Goal: Task Accomplishment & Management: Complete application form

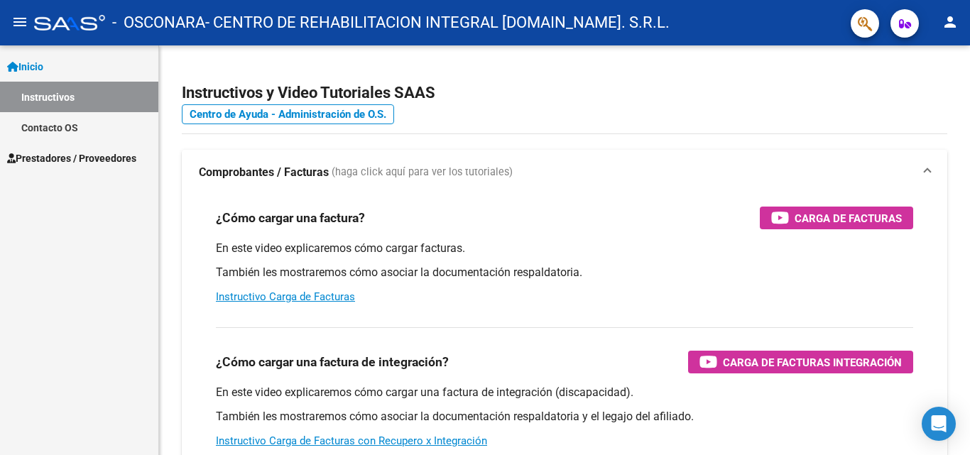
click at [85, 157] on span "Prestadores / Proveedores" at bounding box center [71, 158] width 129 height 16
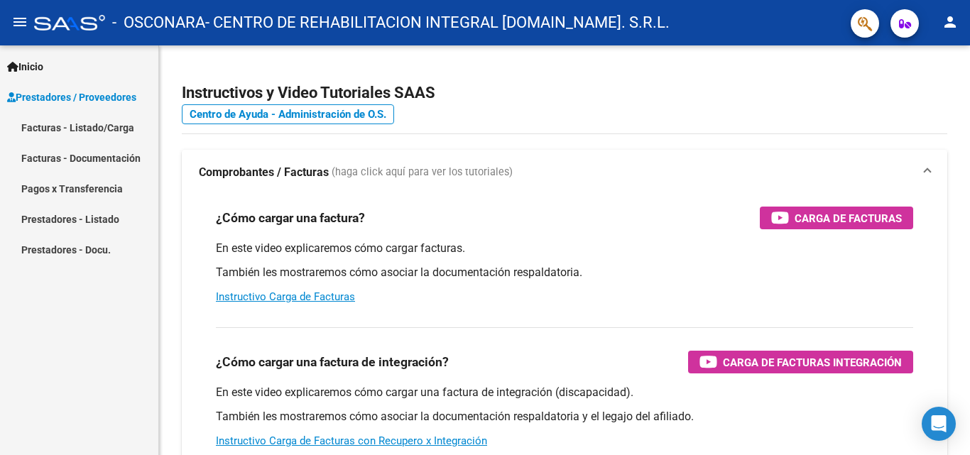
click at [108, 126] on link "Facturas - Listado/Carga" at bounding box center [79, 127] width 158 height 31
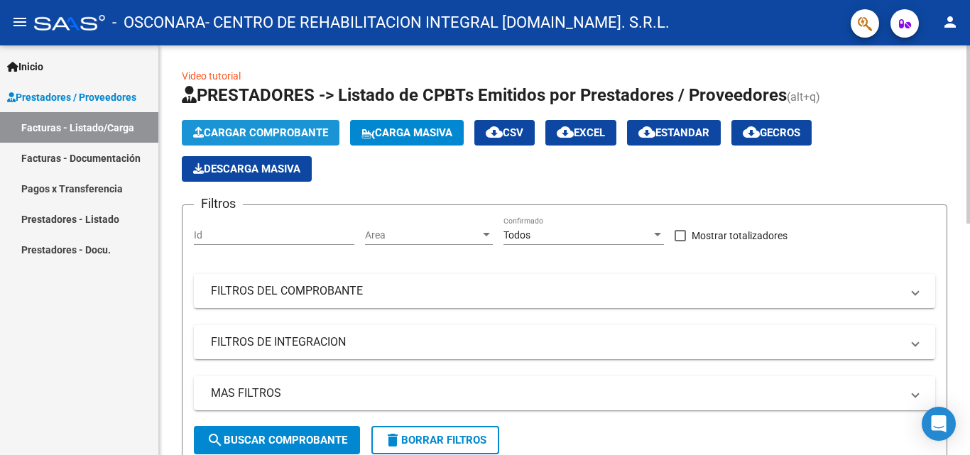
click at [259, 133] on span "Cargar Comprobante" at bounding box center [260, 132] width 135 height 13
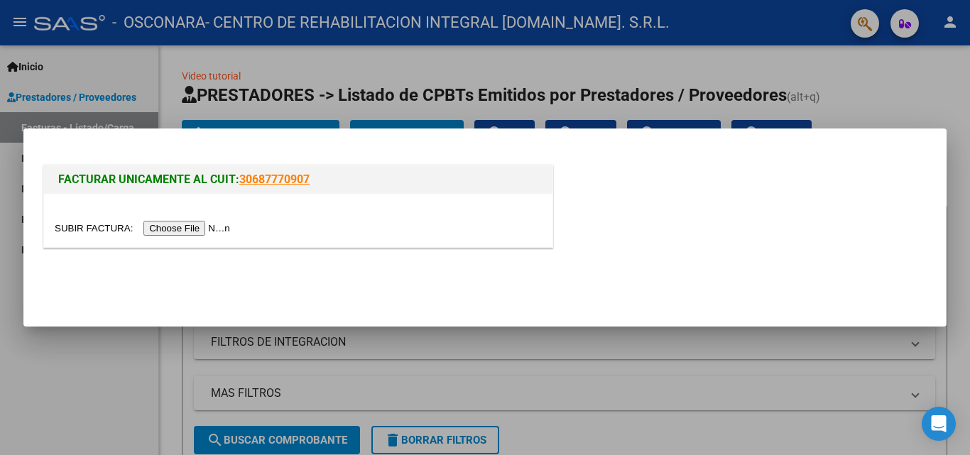
click at [165, 232] on input "file" at bounding box center [145, 228] width 180 height 15
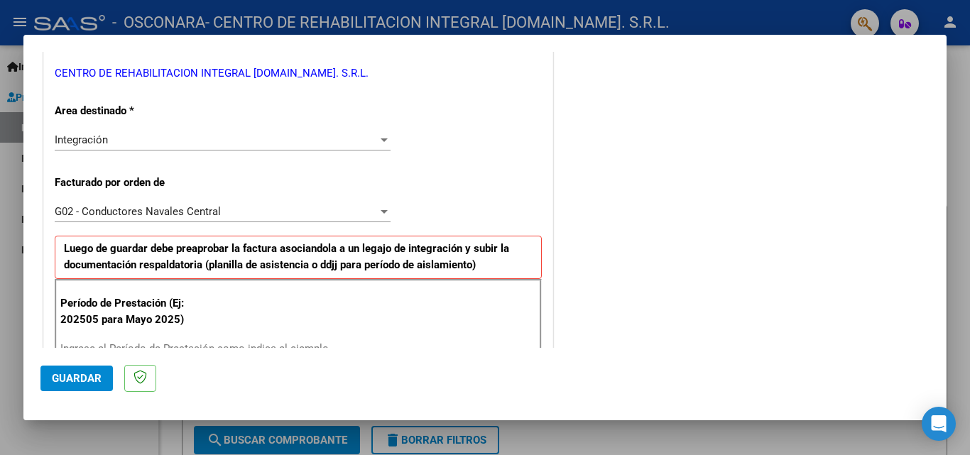
scroll to position [426, 0]
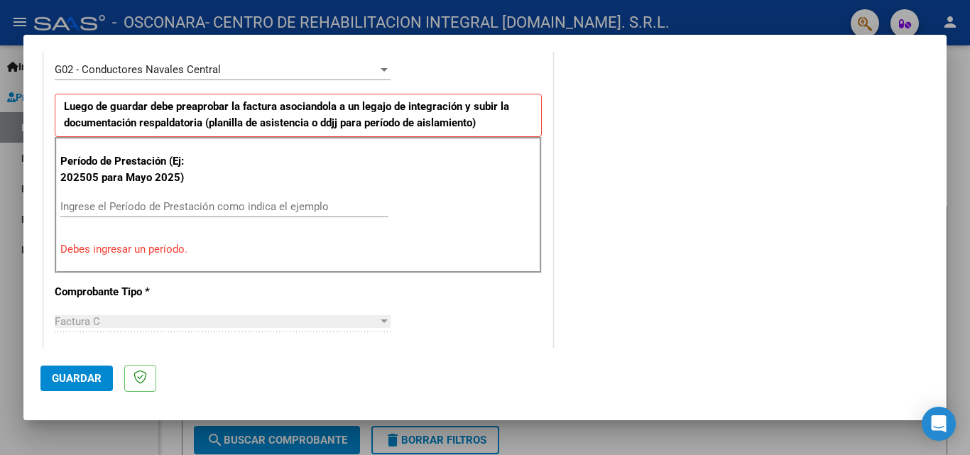
click at [174, 206] on input "Ingrese el Período de Prestación como indica el ejemplo" at bounding box center [224, 206] width 328 height 13
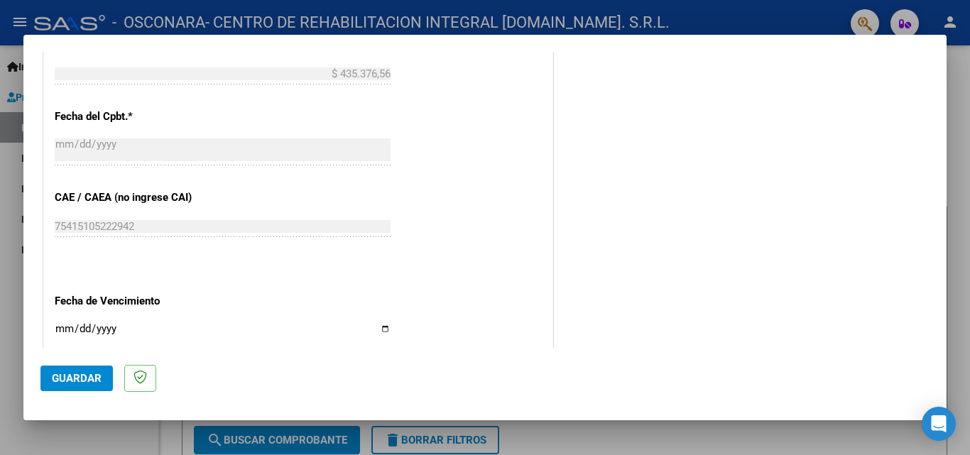
scroll to position [923, 0]
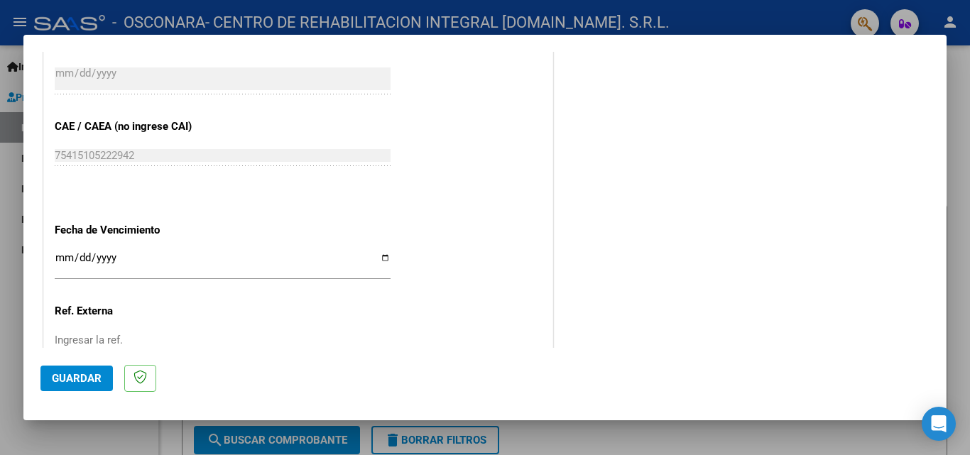
type input "202509"
click at [124, 260] on input "Ingresar la fecha" at bounding box center [223, 263] width 336 height 23
click at [382, 259] on input "Ingresar la fecha" at bounding box center [223, 263] width 336 height 23
type input "[DATE]"
click at [91, 388] on button "Guardar" at bounding box center [76, 379] width 72 height 26
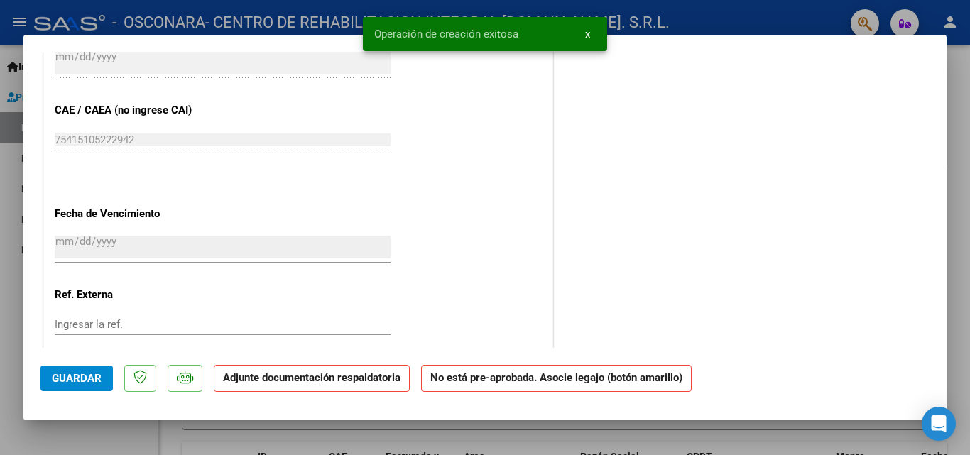
scroll to position [0, 0]
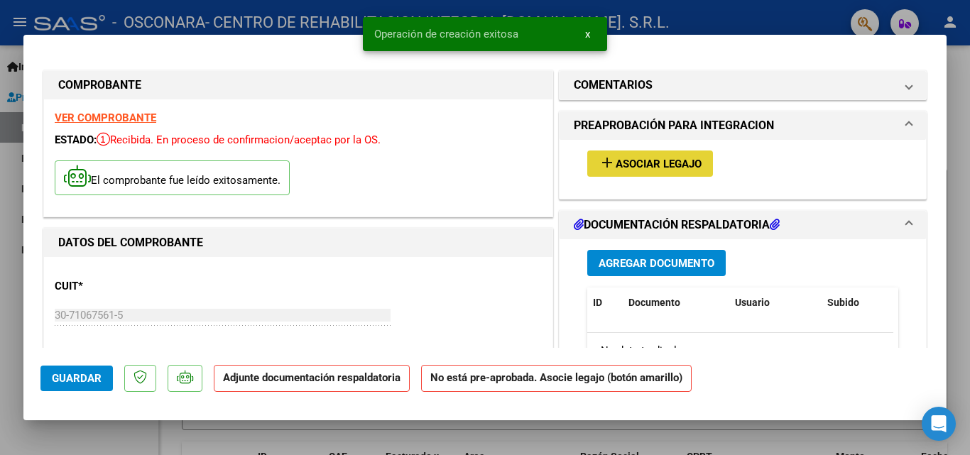
click at [615, 161] on span "Asociar Legajo" at bounding box center [658, 164] width 86 height 13
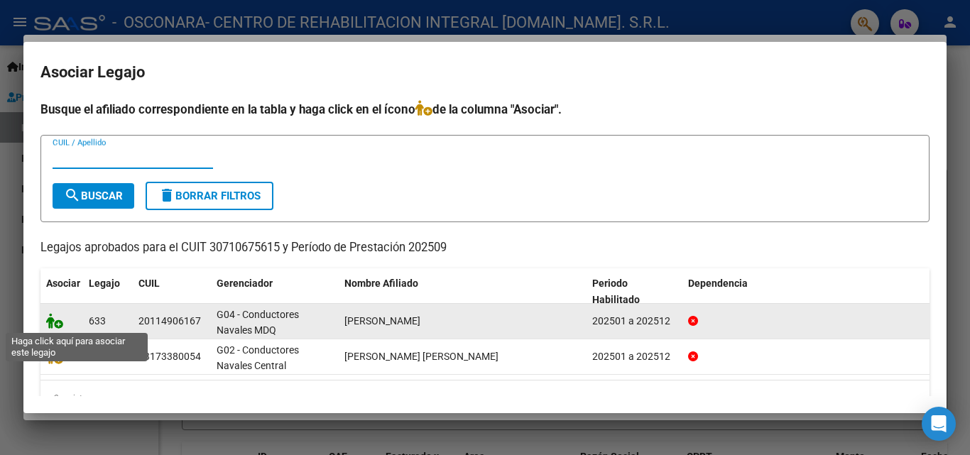
click at [59, 322] on icon at bounding box center [54, 321] width 17 height 16
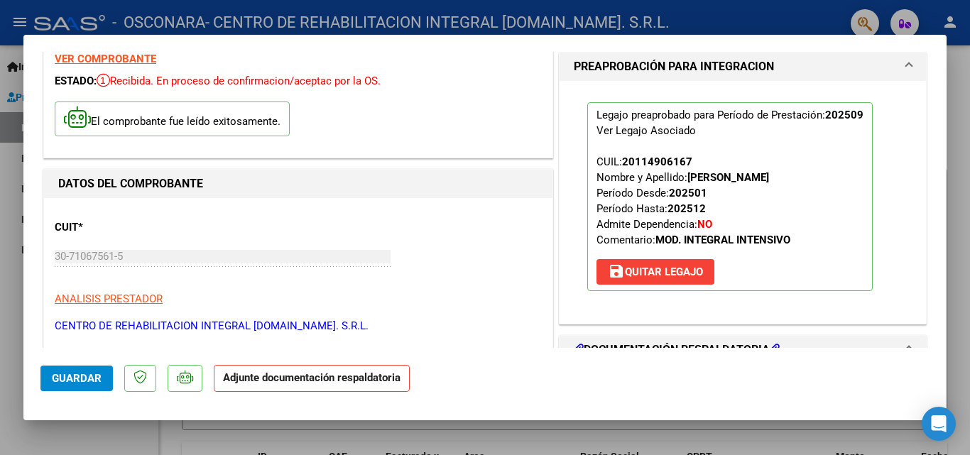
scroll to position [213, 0]
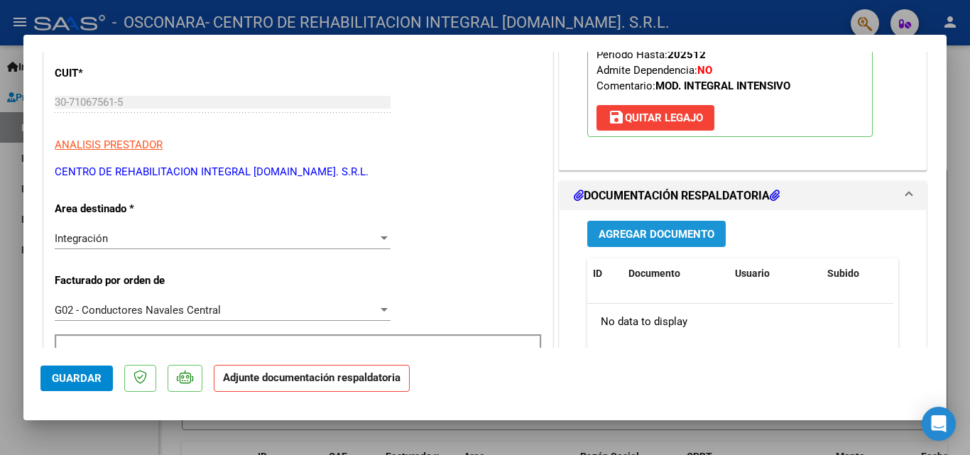
click at [660, 235] on span "Agregar Documento" at bounding box center [656, 234] width 116 height 13
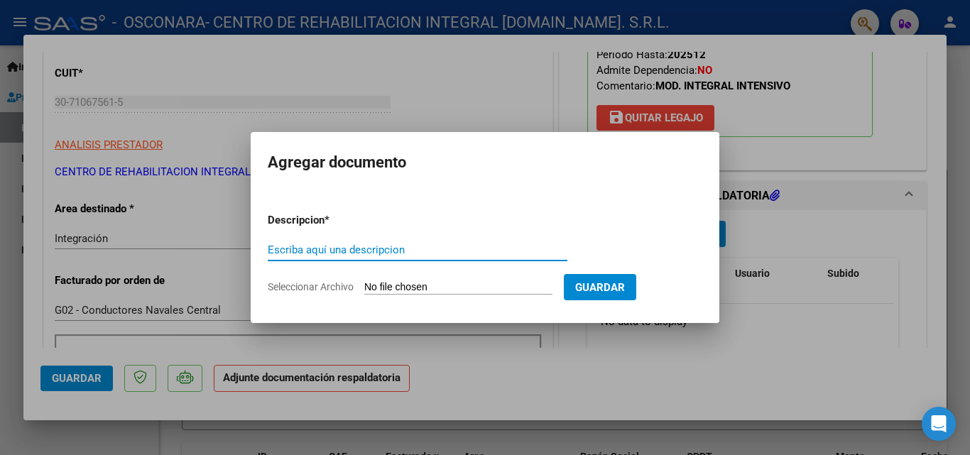
click at [349, 246] on input "Escriba aquí una descripcion" at bounding box center [418, 249] width 300 height 13
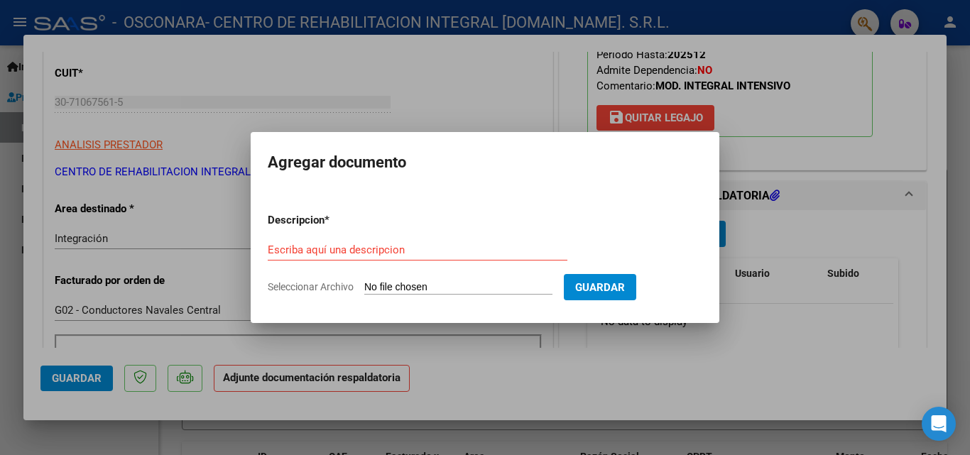
drag, startPoint x: 495, startPoint y: 153, endPoint x: 218, endPoint y: 243, distance: 292.0
click at [218, 243] on div "COMPROBANTE VER COMPROBANTE ESTADO: Recibida. En proceso de confirmacion/acepta…" at bounding box center [485, 227] width 970 height 455
click at [461, 246] on input "Escriba aquí una descripcion" at bounding box center [418, 249] width 300 height 13
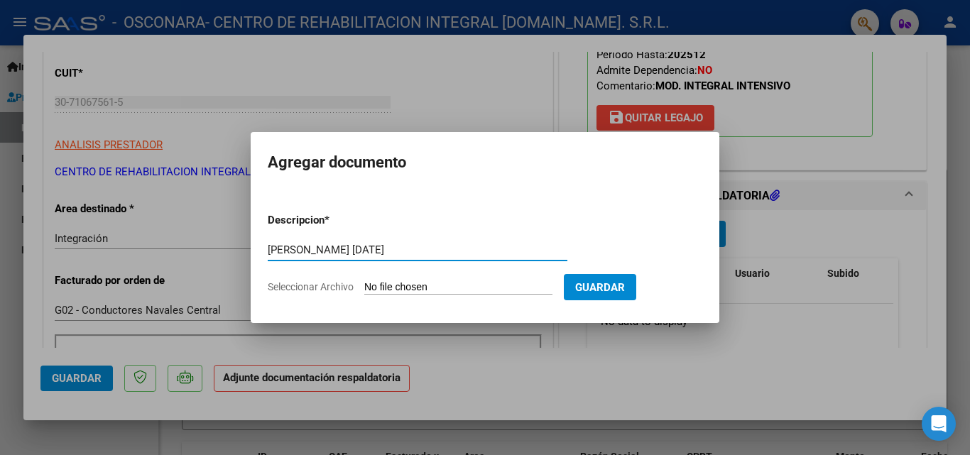
type input "[PERSON_NAME] [DATE]"
click at [473, 284] on input "Seleccionar Archivo" at bounding box center [458, 287] width 188 height 13
type input "C:\fakepath\151203061050.pdf"
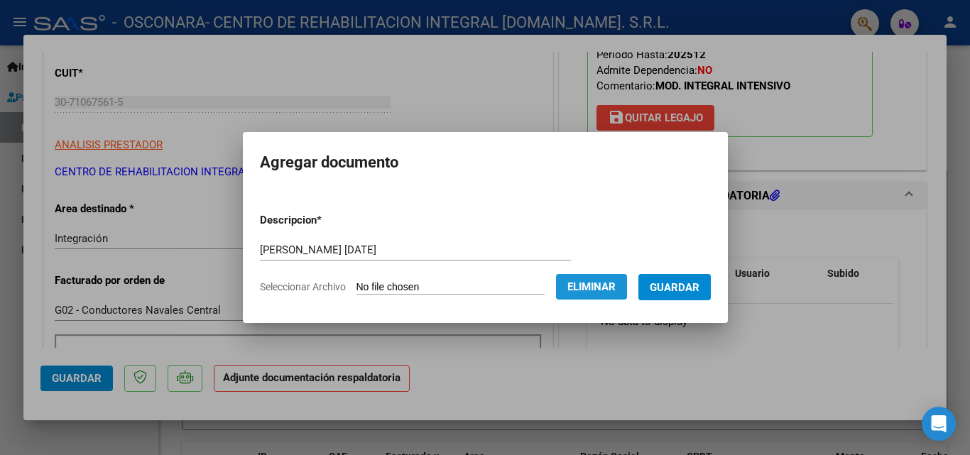
click at [598, 289] on span "Eliminar" at bounding box center [591, 286] width 48 height 13
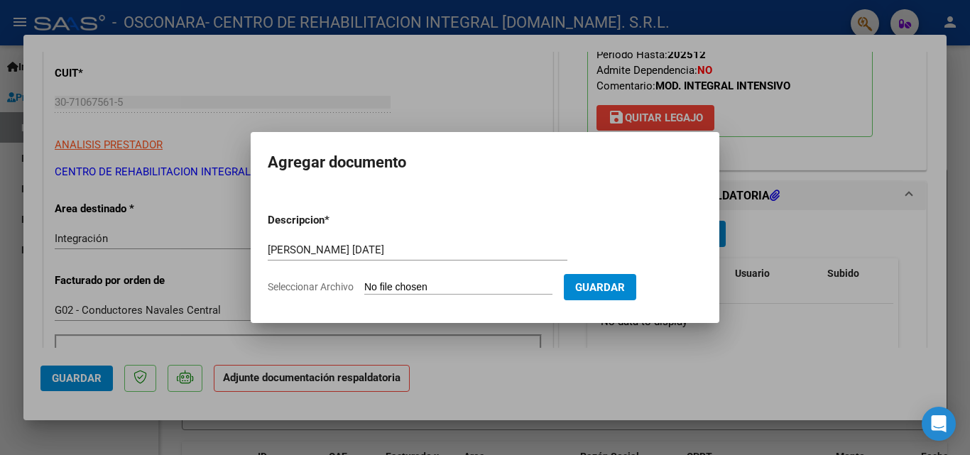
click at [419, 289] on input "Seleccionar Archivo" at bounding box center [458, 287] width 188 height 13
type input "C:\fakepath\[PERSON_NAME] [DATE].pdf"
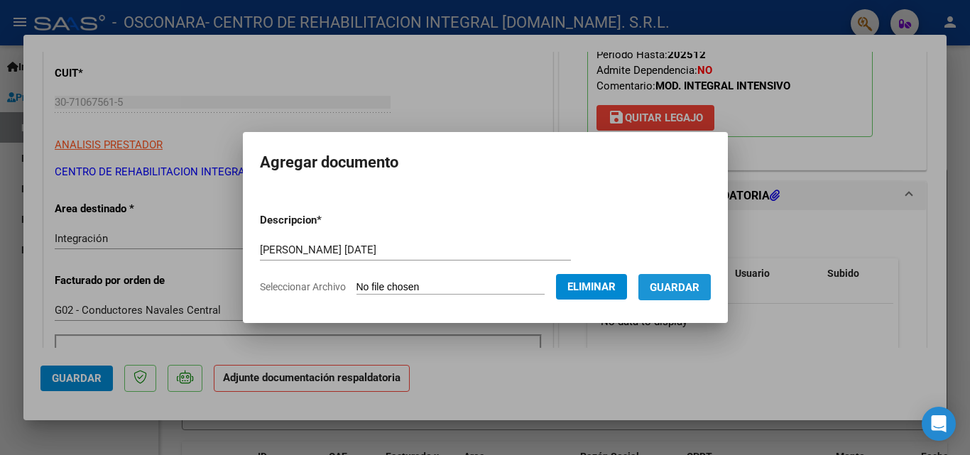
click at [674, 298] on button "Guardar" at bounding box center [674, 287] width 72 height 26
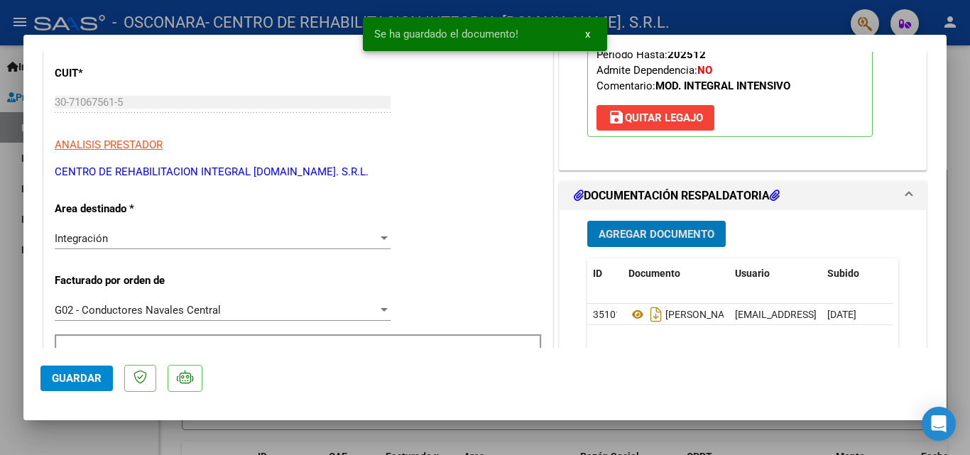
click at [70, 379] on span "Guardar" at bounding box center [77, 378] width 50 height 13
click at [644, 11] on div at bounding box center [485, 227] width 970 height 455
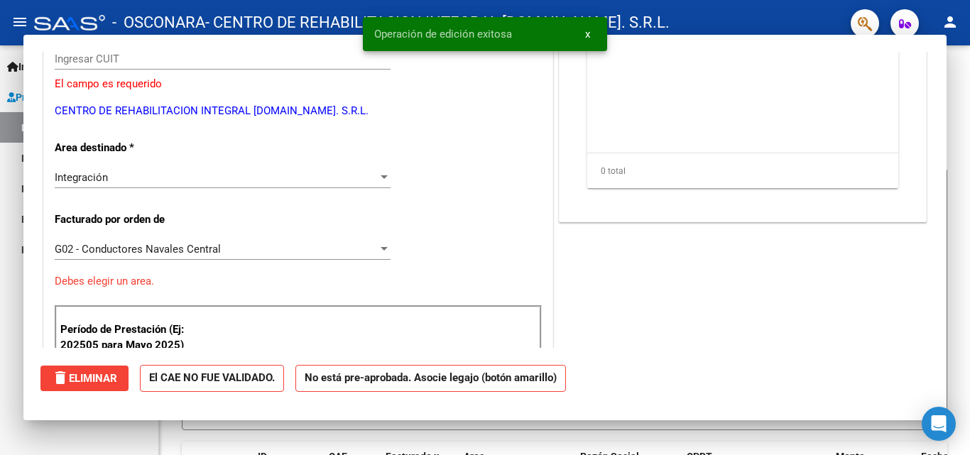
scroll to position [0, 0]
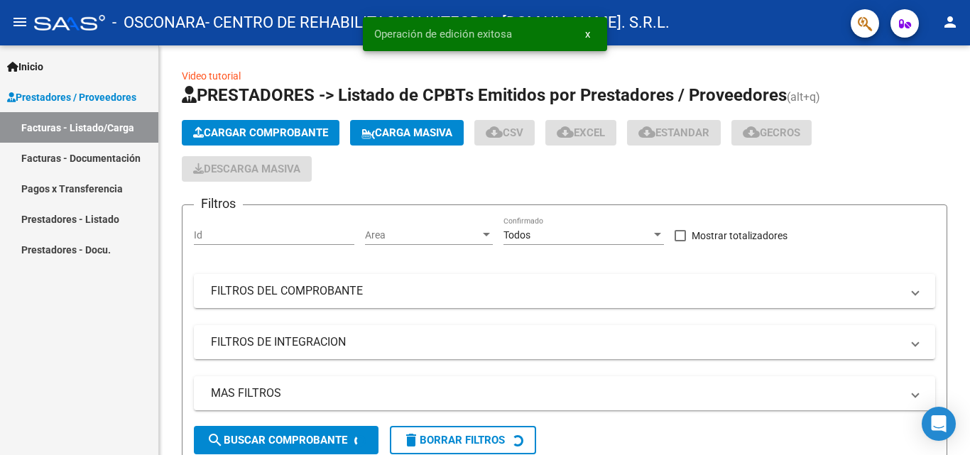
click at [586, 35] on span "x" at bounding box center [587, 34] width 5 height 13
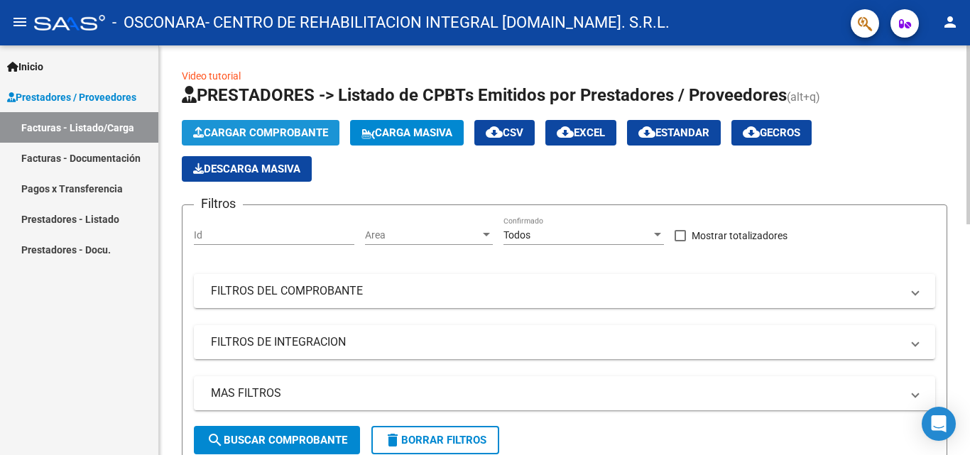
click at [258, 128] on span "Cargar Comprobante" at bounding box center [260, 132] width 135 height 13
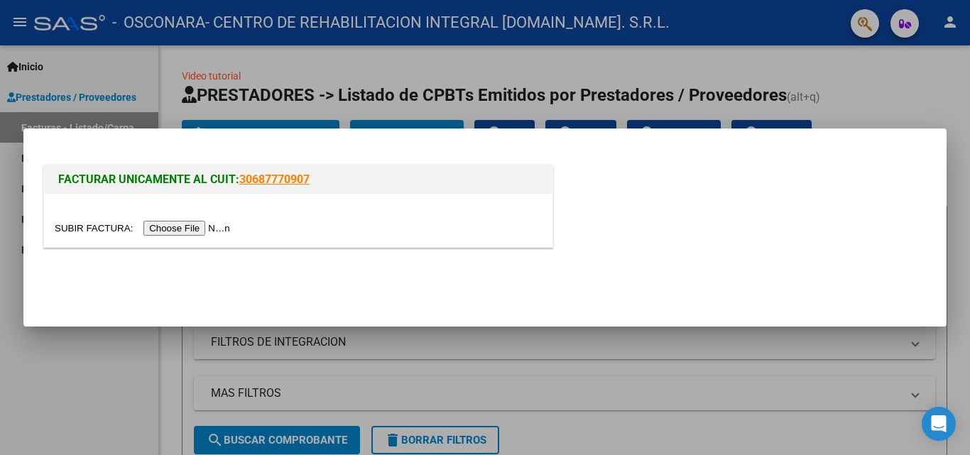
click at [186, 233] on input "file" at bounding box center [145, 228] width 180 height 15
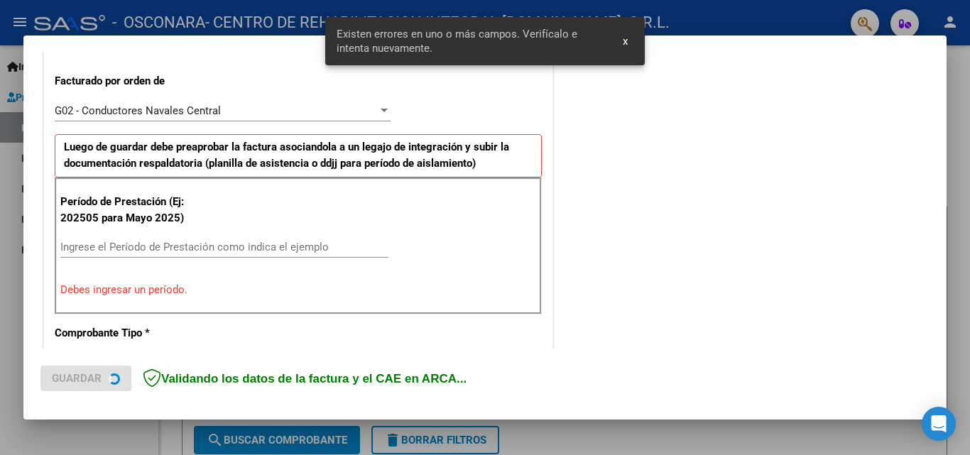
scroll to position [392, 0]
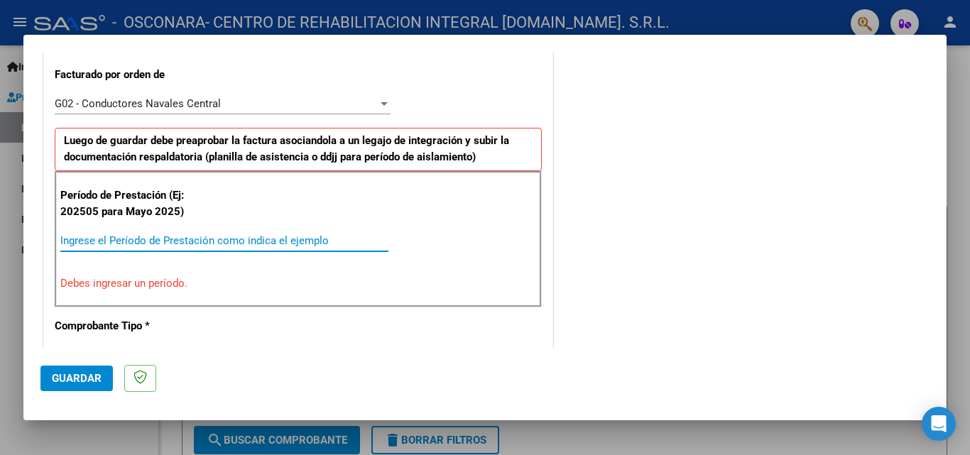
click at [233, 236] on input "Ingrese el Período de Prestación como indica el ejemplo" at bounding box center [224, 240] width 328 height 13
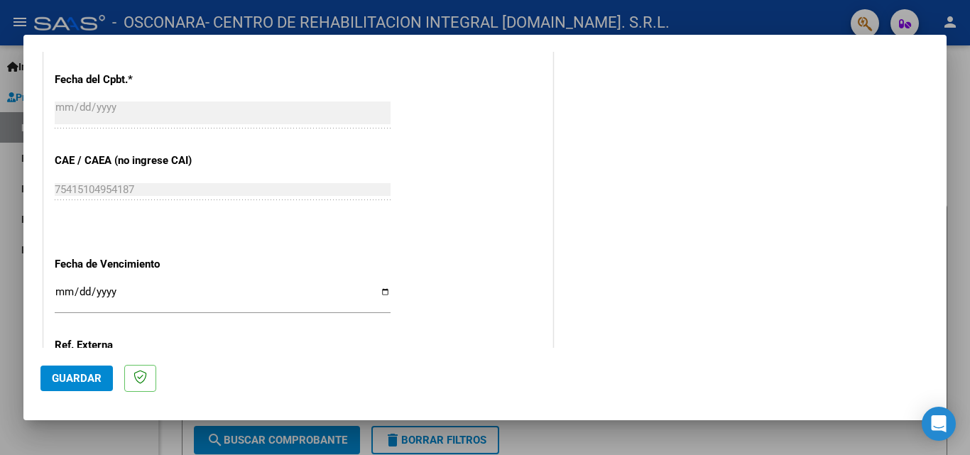
scroll to position [1025, 0]
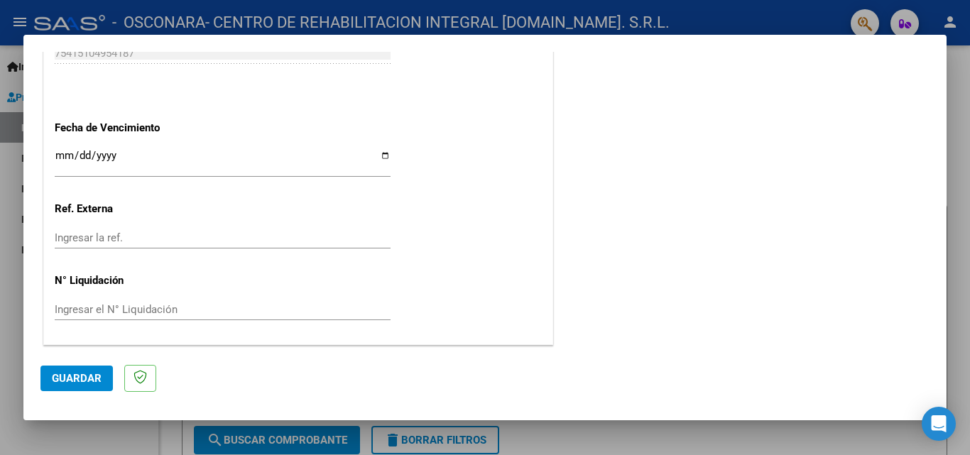
type input "202509"
click at [383, 155] on input "Ingresar la fecha" at bounding box center [223, 161] width 336 height 23
type input "[DATE]"
click at [86, 380] on span "Guardar" at bounding box center [77, 378] width 50 height 13
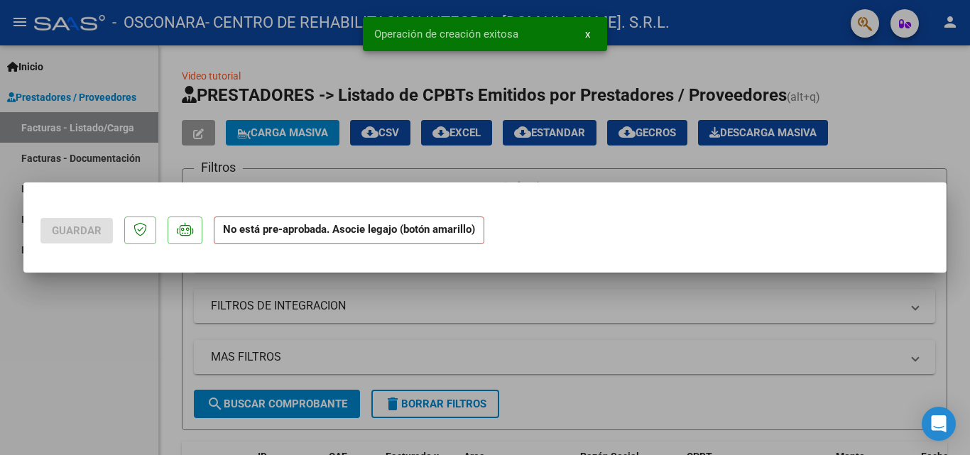
scroll to position [0, 0]
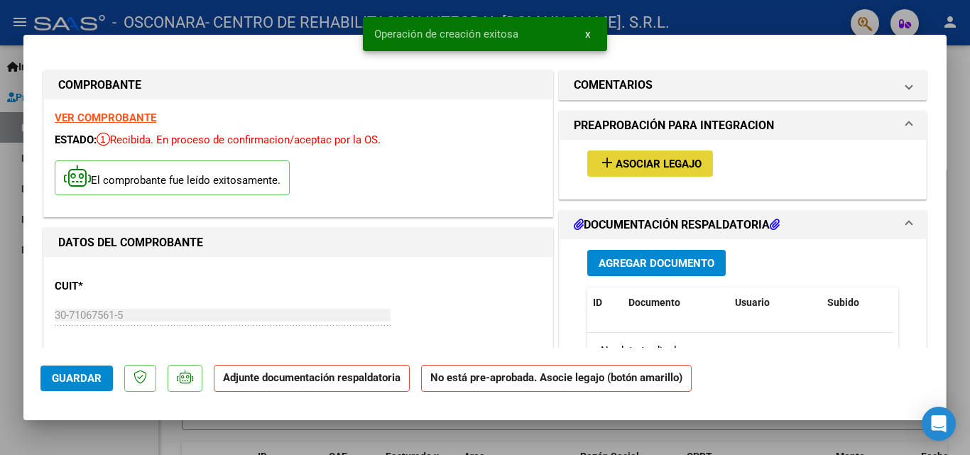
click at [654, 158] on span "Asociar Legajo" at bounding box center [658, 164] width 86 height 13
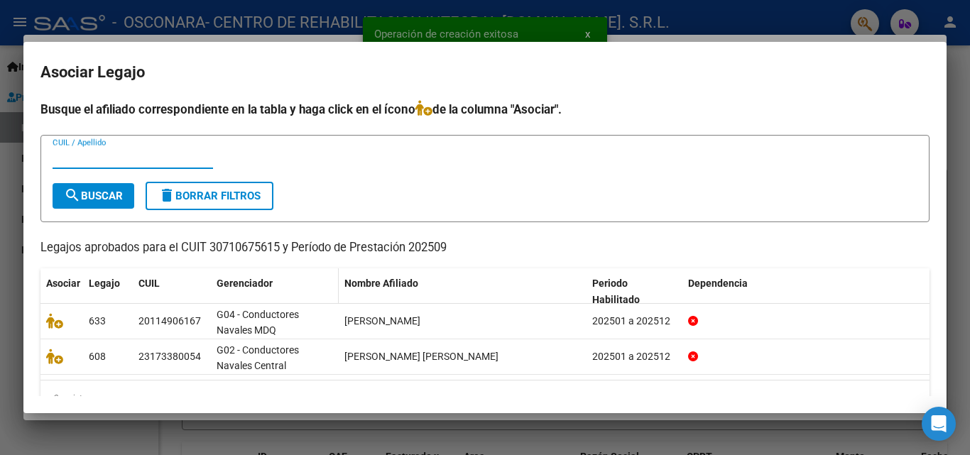
scroll to position [31, 0]
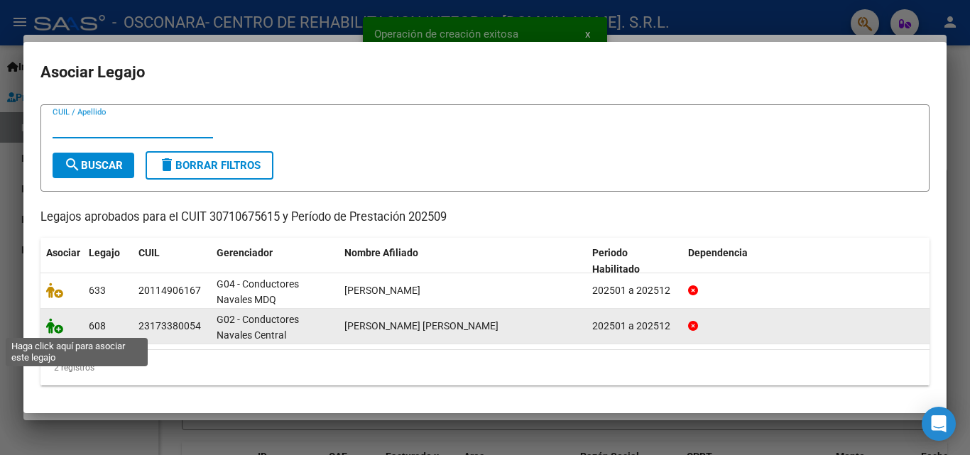
click at [57, 329] on icon at bounding box center [54, 326] width 17 height 16
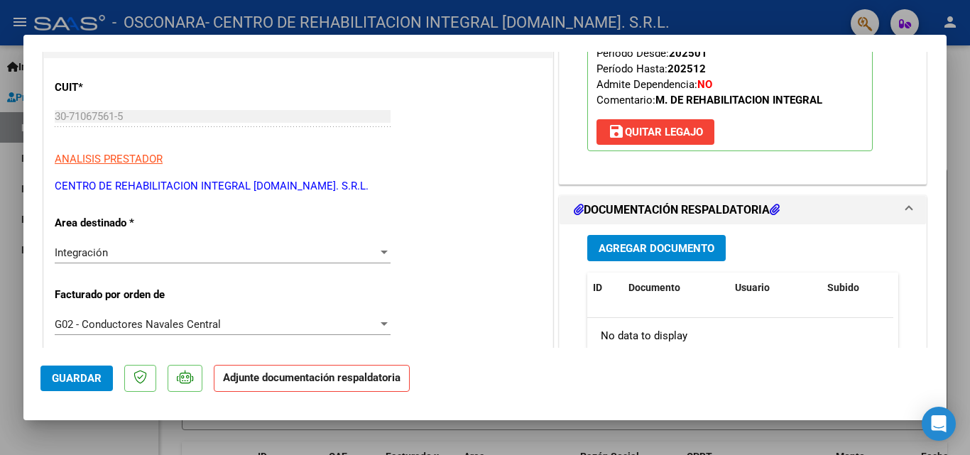
scroll to position [284, 0]
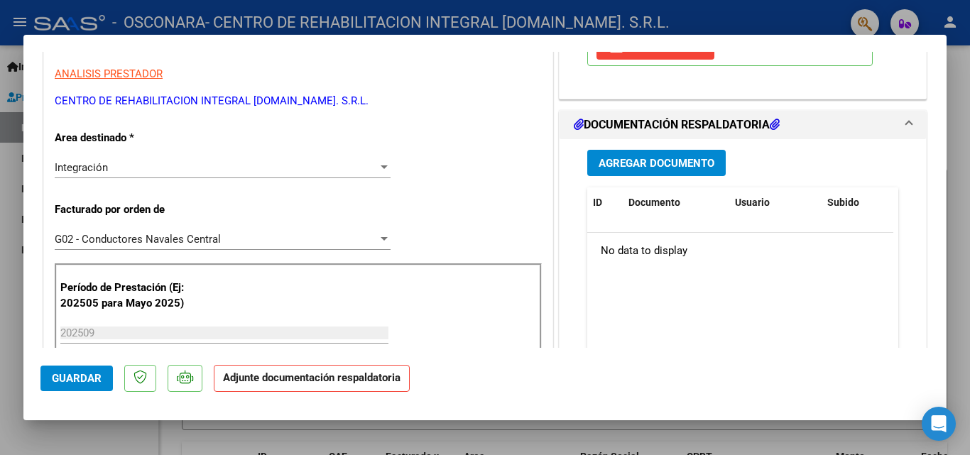
click at [660, 164] on span "Agregar Documento" at bounding box center [656, 163] width 116 height 13
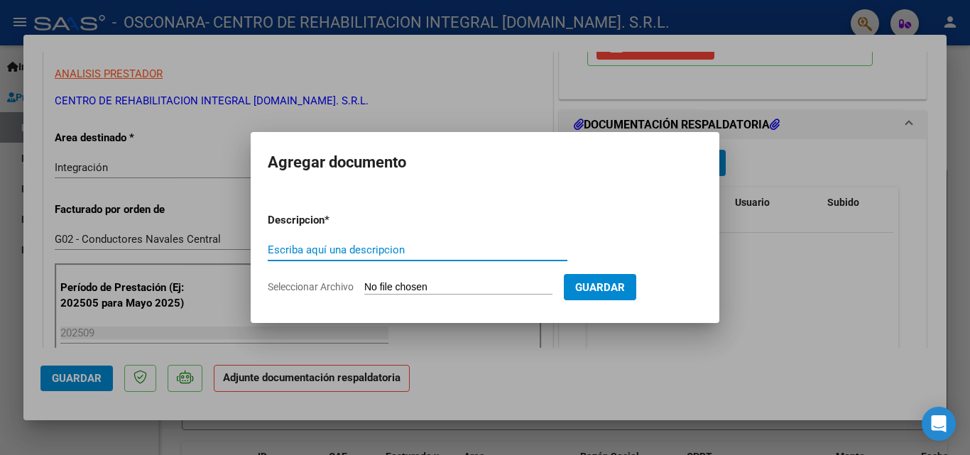
click at [375, 250] on input "Escriba aquí una descripcion" at bounding box center [418, 249] width 300 height 13
type input "[PERSON_NAME] [DATE]"
click at [393, 285] on input "Seleccionar Archivo" at bounding box center [458, 287] width 188 height 13
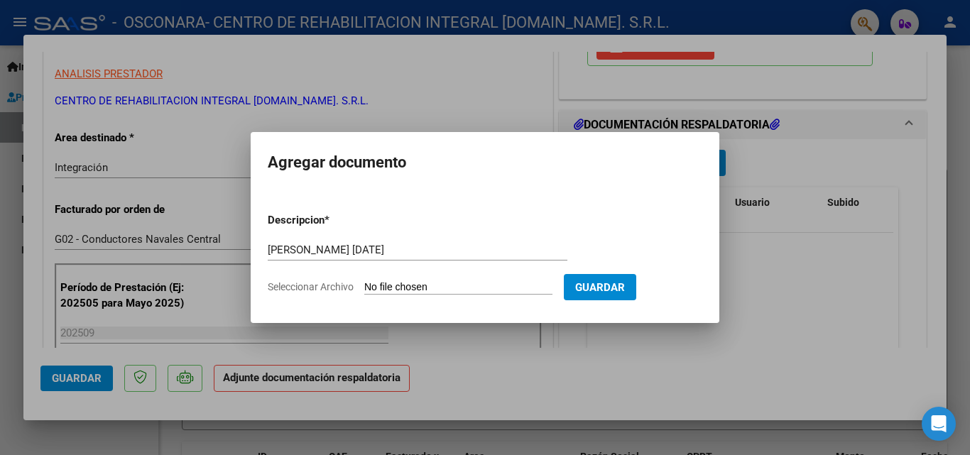
type input "C:\fakepath\FAC_C_0007_00010641 [PERSON_NAME] [DATE].pdf"
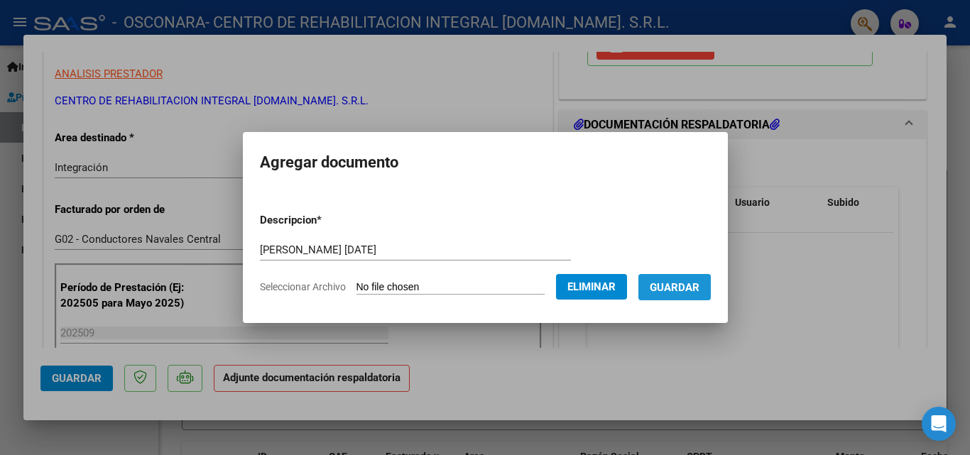
click at [689, 290] on span "Guardar" at bounding box center [674, 287] width 50 height 13
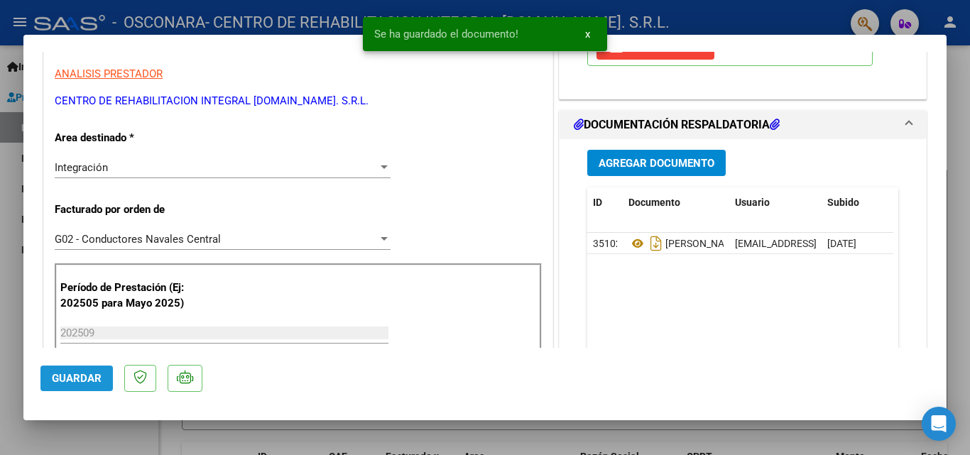
click at [76, 374] on span "Guardar" at bounding box center [77, 378] width 50 height 13
click at [585, 36] on span "x" at bounding box center [587, 34] width 5 height 13
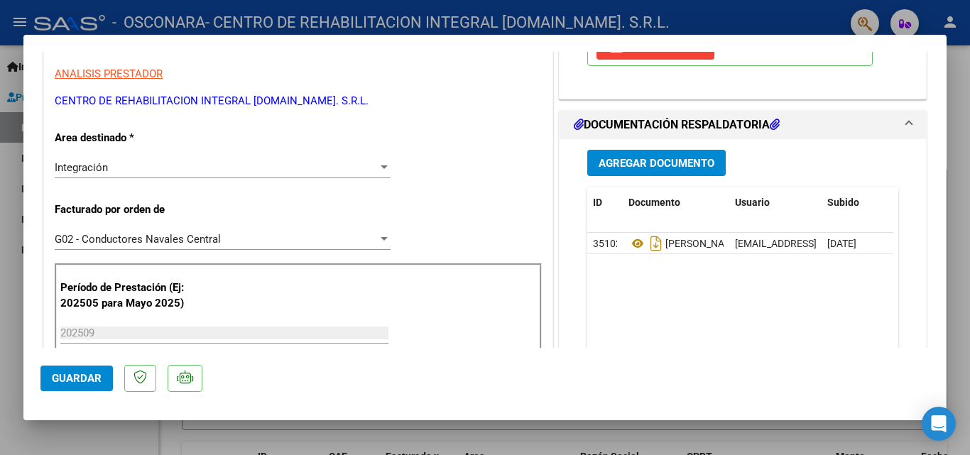
click at [503, 15] on div at bounding box center [485, 227] width 970 height 455
type input "$ 0,00"
